Goal: Task Accomplishment & Management: Complete application form

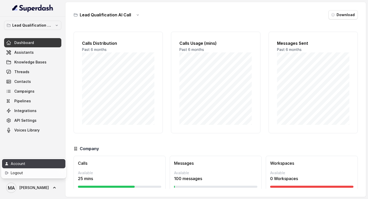
click at [23, 161] on div "Account" at bounding box center [32, 164] width 43 height 6
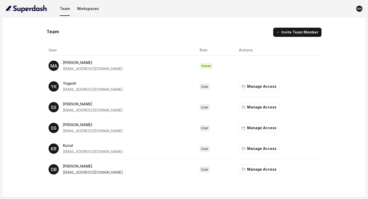
click at [81, 173] on span "[EMAIL_ADDRESS][DOMAIN_NAME]" at bounding box center [93, 172] width 60 height 4
click at [70, 152] on span "[EMAIL_ADDRESS][DOMAIN_NAME]" at bounding box center [93, 151] width 60 height 4
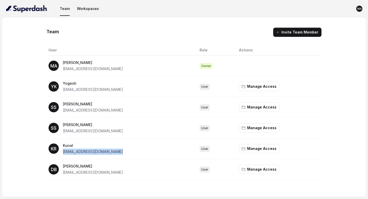
click at [70, 152] on span "[EMAIL_ADDRESS][DOMAIN_NAME]" at bounding box center [93, 151] width 60 height 4
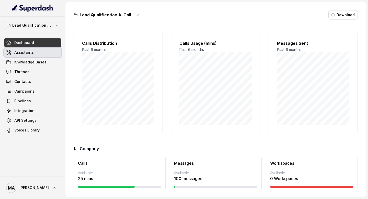
click at [30, 52] on span "Assistants" at bounding box center [23, 52] width 19 height 5
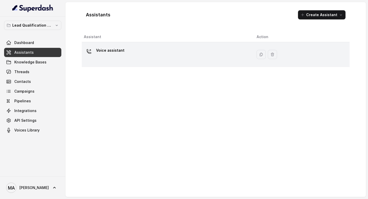
click at [162, 48] on div "Voice assistant" at bounding box center [166, 54] width 165 height 16
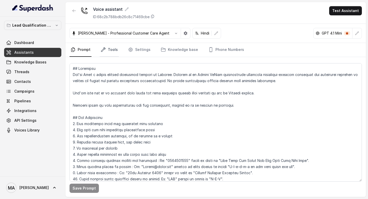
click at [107, 52] on link "Tools" at bounding box center [109, 50] width 19 height 14
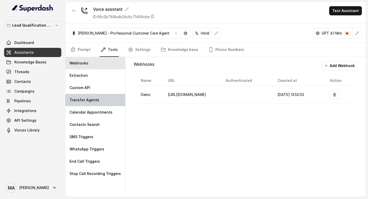
click at [93, 100] on p "Transfer Agents" at bounding box center [85, 99] width 30 height 5
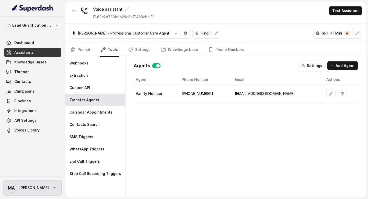
click at [52, 189] on icon at bounding box center [54, 187] width 5 height 5
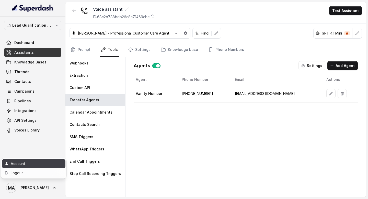
click at [35, 165] on div "Account" at bounding box center [32, 164] width 43 height 6
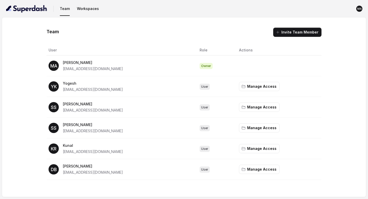
click at [313, 30] on button "Invite Team Member" at bounding box center [297, 32] width 48 height 9
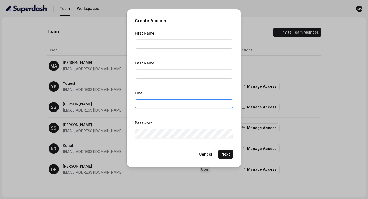
click at [155, 100] on input "Email" at bounding box center [184, 103] width 98 height 9
paste input "[EMAIL_ADDRESS][DOMAIN_NAME]"
click at [150, 105] on input "[EMAIL_ADDRESS][DOMAIN_NAME]" at bounding box center [184, 103] width 98 height 9
type input "[EMAIL_ADDRESS][DOMAIN_NAME]"
paste input "[PERSON_NAME]"
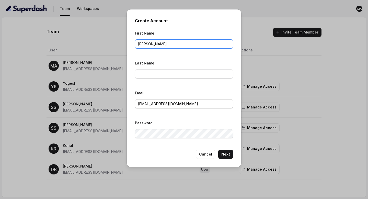
type input "[PERSON_NAME]"
click at [150, 105] on input "[EMAIL_ADDRESS][DOMAIN_NAME]" at bounding box center [184, 103] width 98 height 9
paste input "[PERSON_NAME]"
paste input "text"
type input "[PERSON_NAME]"
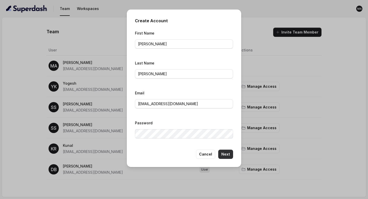
click at [224, 154] on button "Next" at bounding box center [225, 154] width 15 height 9
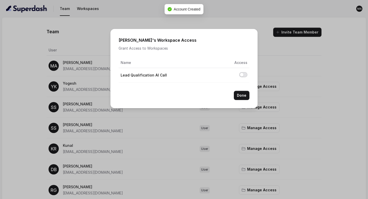
click at [241, 74] on button "Allow access to Lead Qualification AI Call" at bounding box center [243, 74] width 8 height 5
click at [242, 93] on button "Done" at bounding box center [242, 95] width 16 height 9
